Goal: Browse casually: Explore the website without a specific task or goal

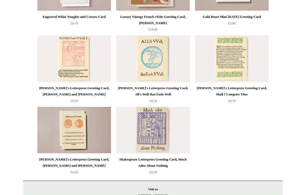
scroll to position [460, 0]
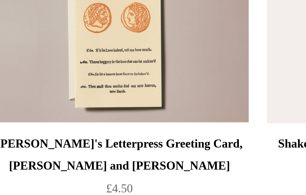
click at [53, 106] on img at bounding box center [74, 129] width 74 height 47
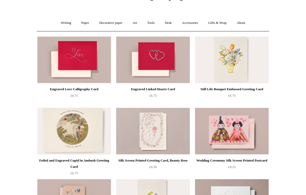
scroll to position [0, 0]
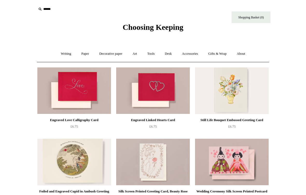
click at [84, 54] on link "Paper +" at bounding box center [85, 54] width 17 height 14
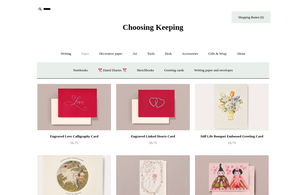
click at [185, 70] on link "Greeting cards +" at bounding box center [173, 70] width 29 height 14
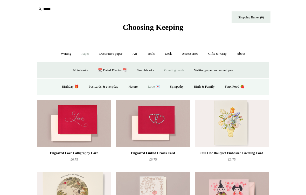
click at [178, 86] on link "Sympathy" at bounding box center [176, 87] width 23 height 14
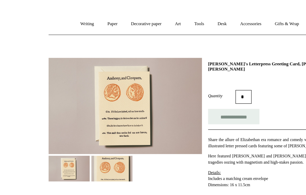
click at [143, 130] on div at bounding box center [95, 125] width 116 height 98
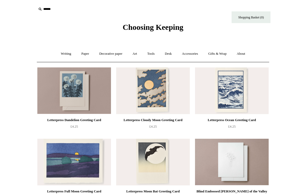
click at [110, 54] on link "Decorative paper +" at bounding box center [111, 54] width 32 height 14
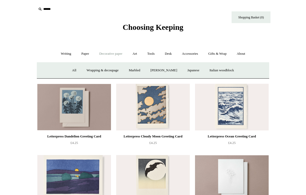
click at [82, 55] on link "Paper +" at bounding box center [85, 54] width 17 height 14
click at [176, 73] on link "Greeting cards +" at bounding box center [173, 70] width 29 height 14
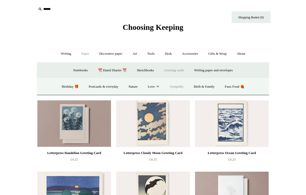
click at [68, 87] on link "Birthday 🎁" at bounding box center [70, 87] width 26 height 14
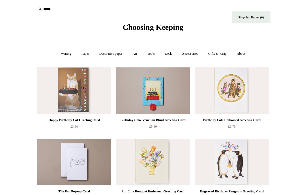
click at [166, 31] on span "Choosing Keeping" at bounding box center [152, 27] width 61 height 9
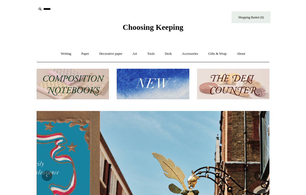
click at [192, 55] on link "Accessories +" at bounding box center [189, 54] width 25 height 14
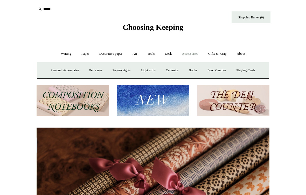
scroll to position [0, 465]
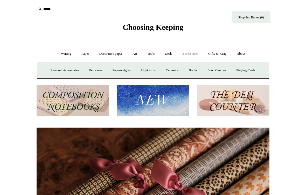
click at [126, 70] on link "Paperweights +" at bounding box center [120, 70] width 27 height 14
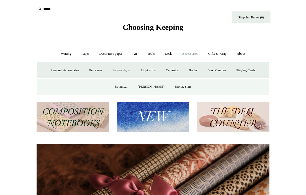
click at [223, 54] on link "Gifts & Wrap +" at bounding box center [217, 54] width 28 height 14
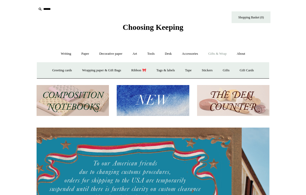
scroll to position [0, 0]
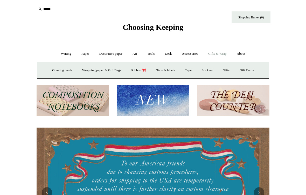
click at [141, 72] on link "Ribbon 🎀" at bounding box center [138, 70] width 24 height 14
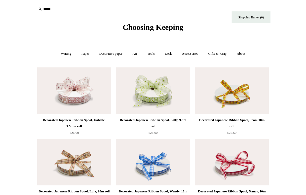
click at [221, 56] on link "Gifts & Wrap +" at bounding box center [217, 54] width 28 height 14
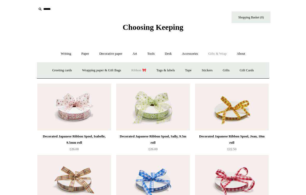
click at [210, 70] on link "Stickers" at bounding box center [207, 70] width 20 height 14
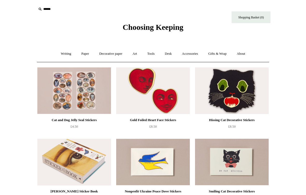
click at [62, 56] on link "Writing +" at bounding box center [66, 54] width 20 height 14
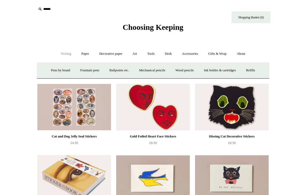
click at [112, 57] on link "Decorative paper +" at bounding box center [111, 54] width 32 height 14
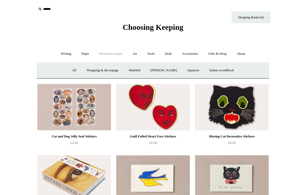
click at [135, 52] on link "Art +" at bounding box center [135, 54] width 14 height 14
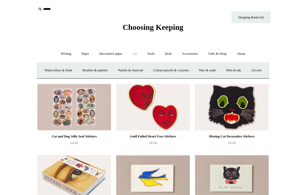
click at [246, 77] on link "Art sets" at bounding box center [256, 70] width 20 height 14
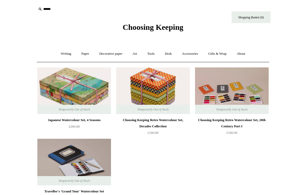
click at [153, 53] on link "Tools +" at bounding box center [150, 54] width 17 height 14
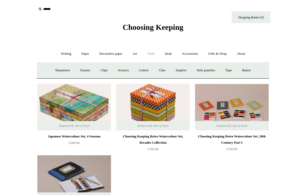
click at [194, 56] on link "Accessories +" at bounding box center [189, 54] width 25 height 14
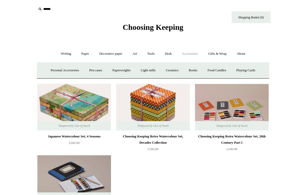
click at [167, 56] on link "Desk +" at bounding box center [168, 54] width 16 height 14
click at [222, 50] on link "Gifts & Wrap +" at bounding box center [217, 54] width 28 height 14
